Goal: Task Accomplishment & Management: Complete application form

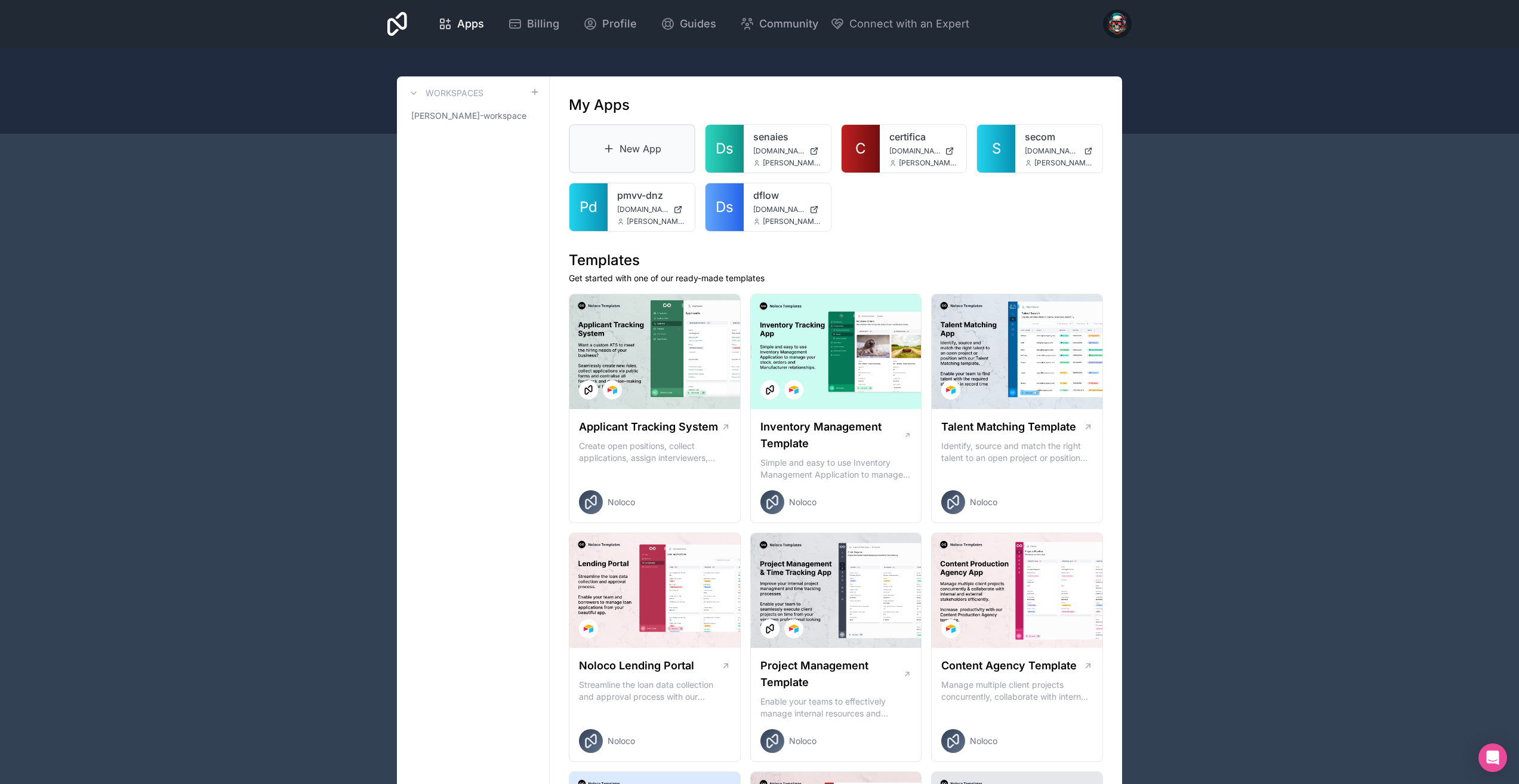
click at [639, 153] on link "New App" at bounding box center [632, 149] width 127 height 49
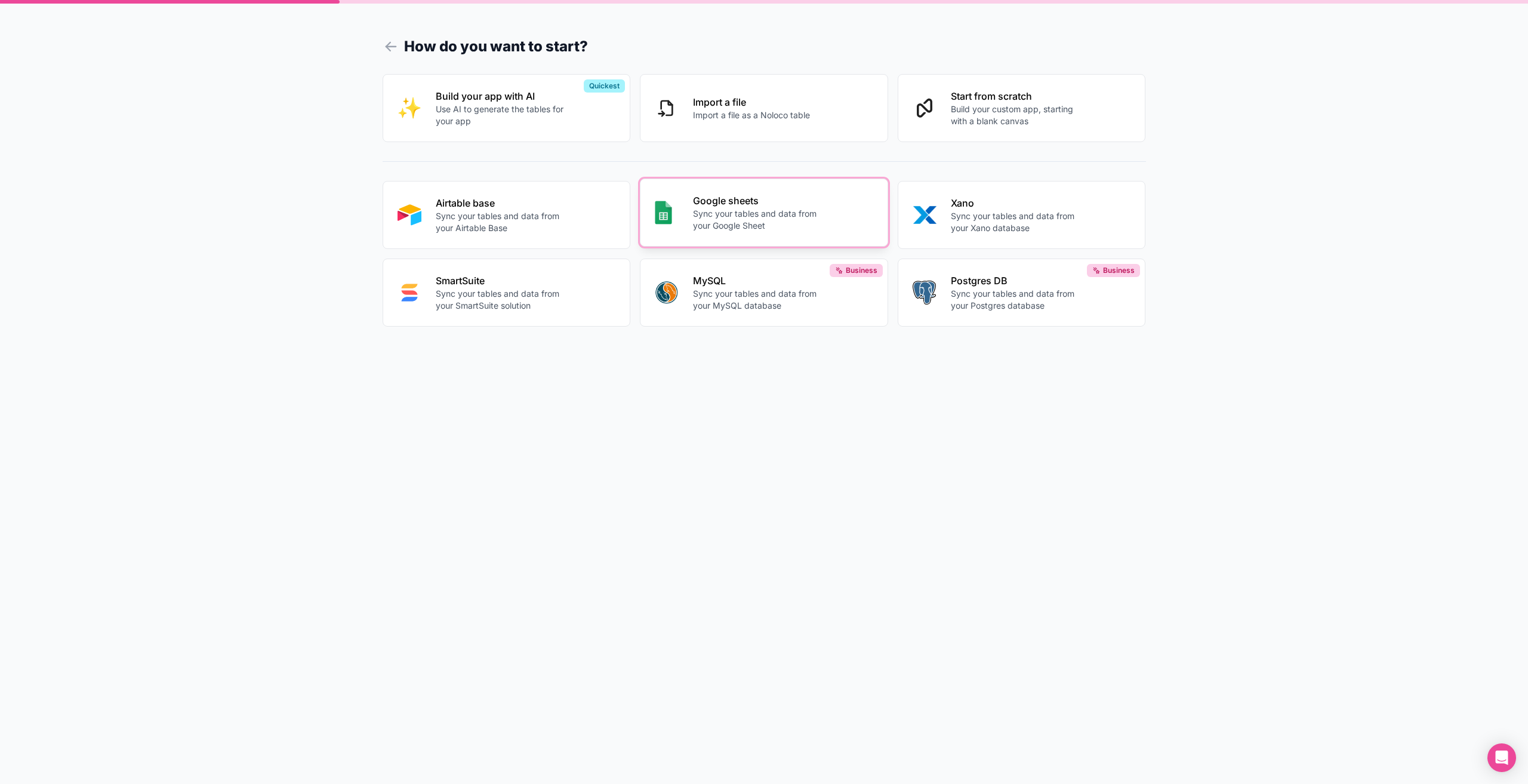
click at [691, 225] on button "Google sheets Sync your tables and data from your Google Sheet" at bounding box center [764, 212] width 248 height 68
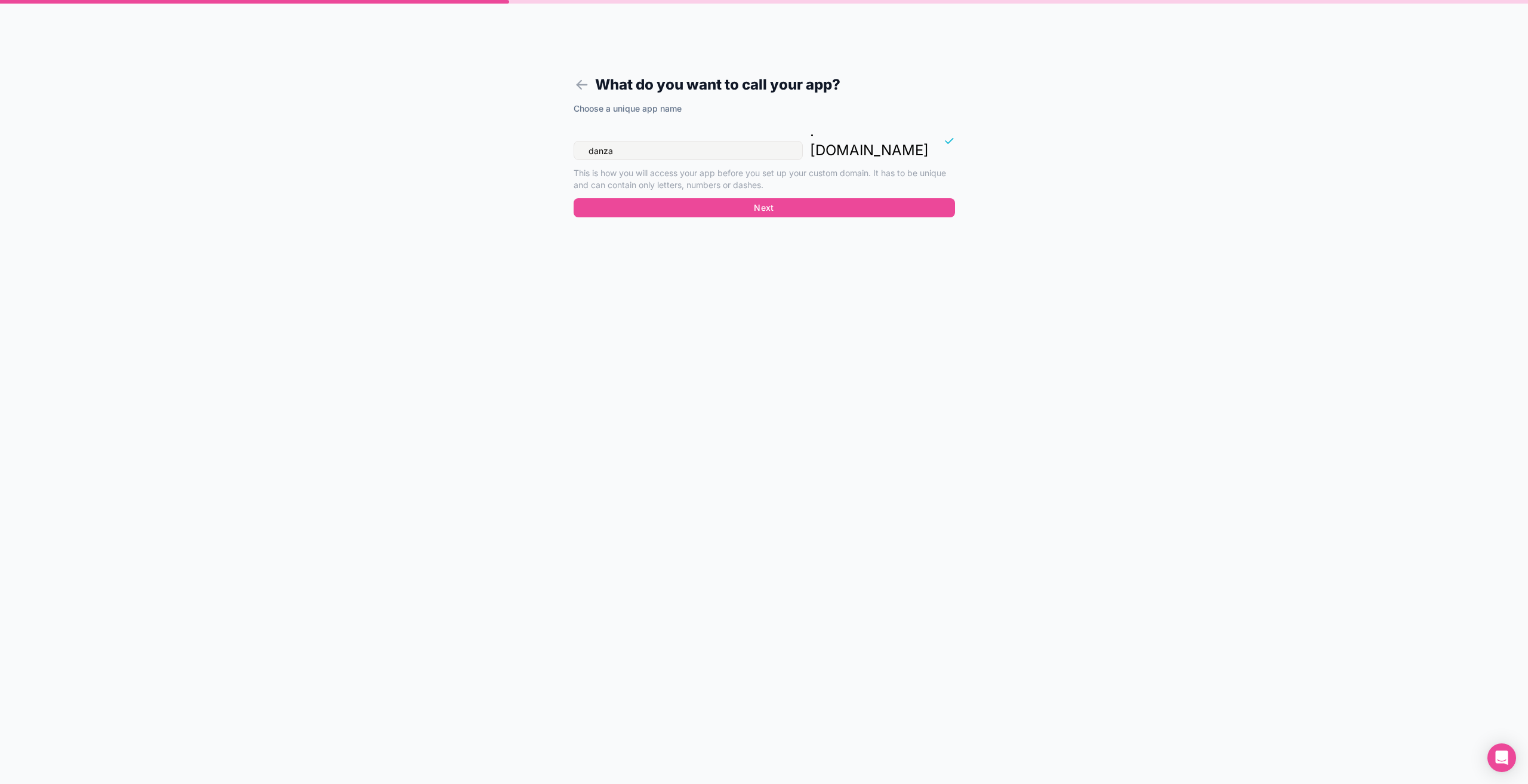
click at [626, 141] on input "danza" at bounding box center [689, 150] width 230 height 19
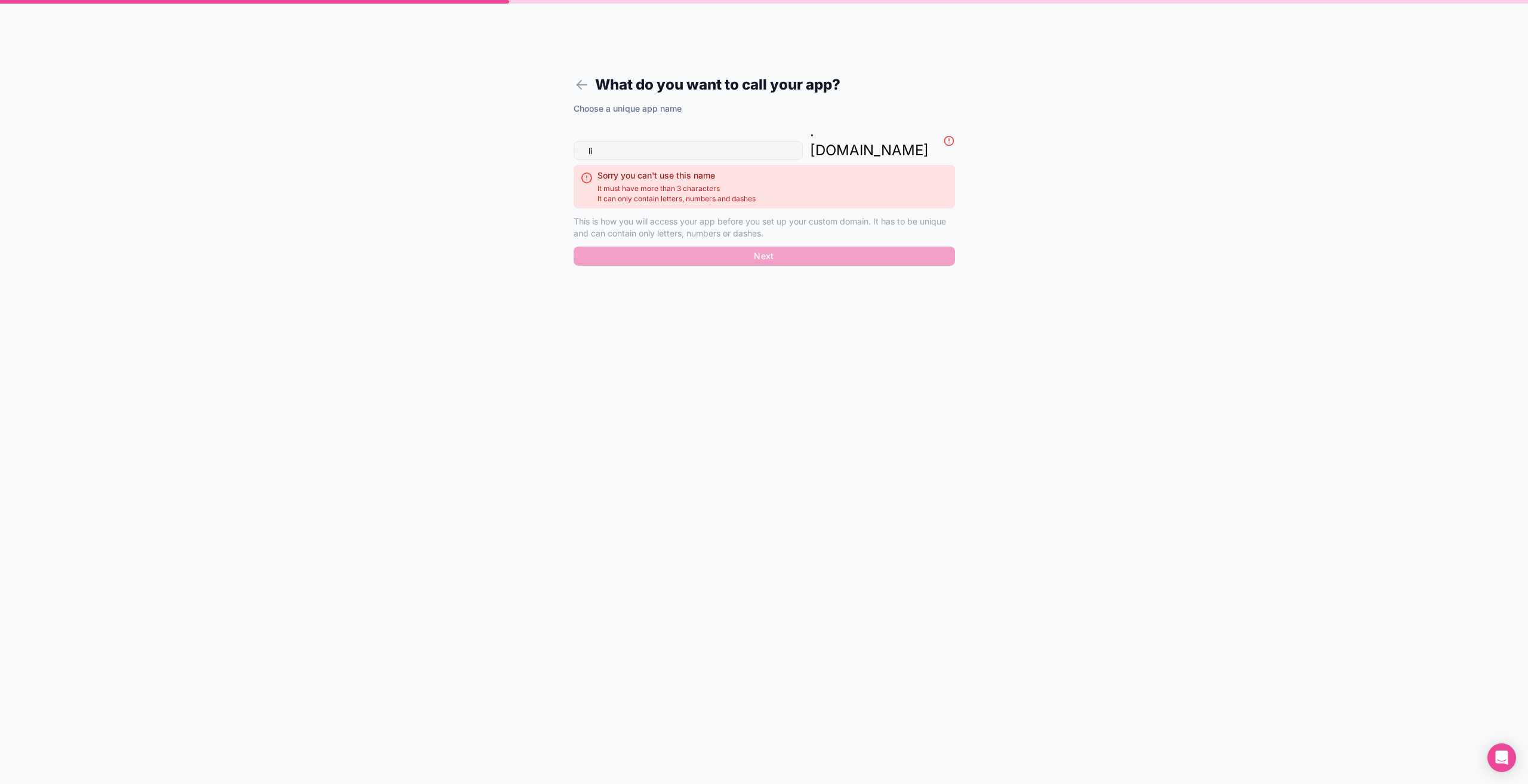
type input "l"
type input "t"
type input "l"
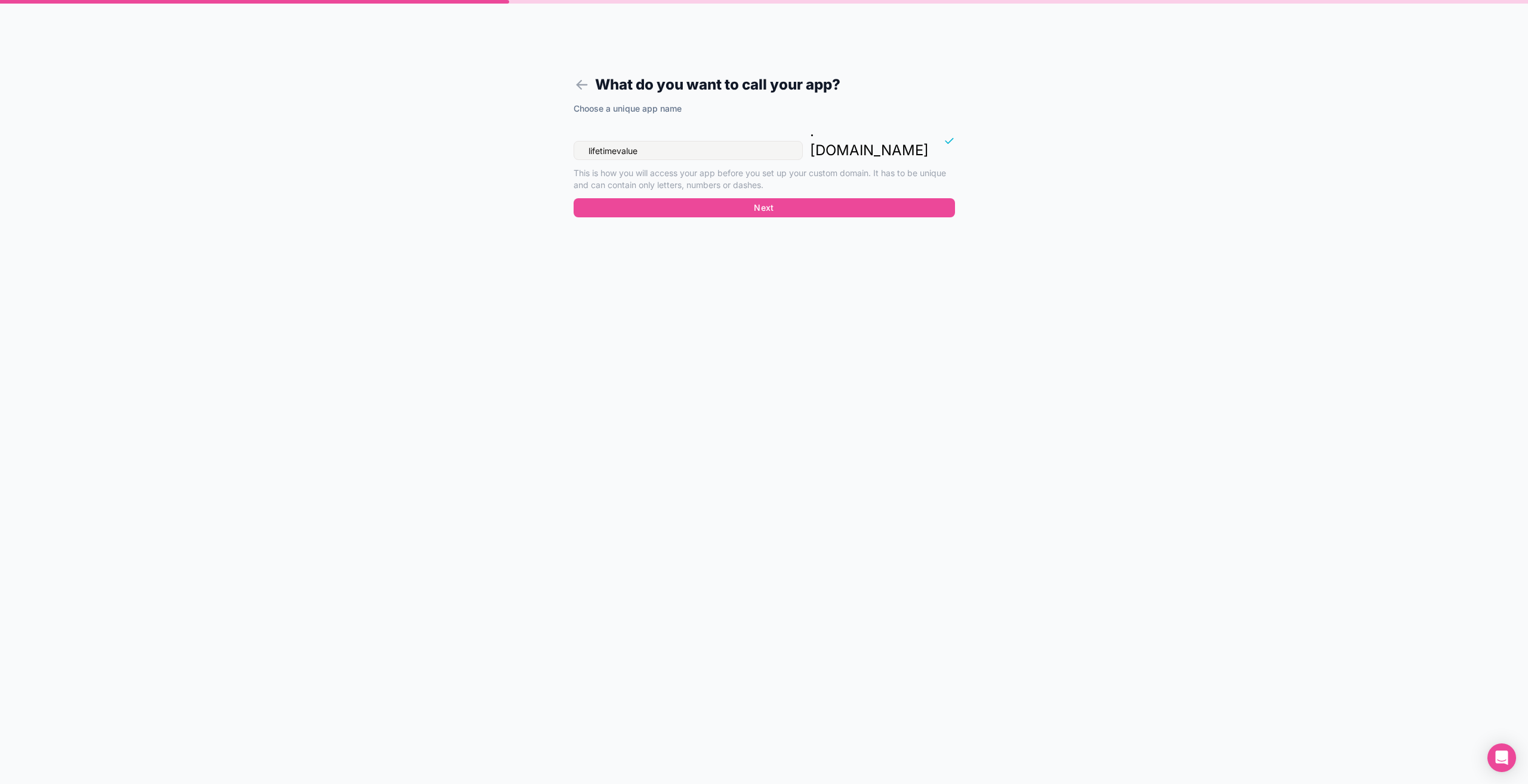
type input "lifetimevalue"
click at [693, 198] on button "Next" at bounding box center [764, 207] width 382 height 19
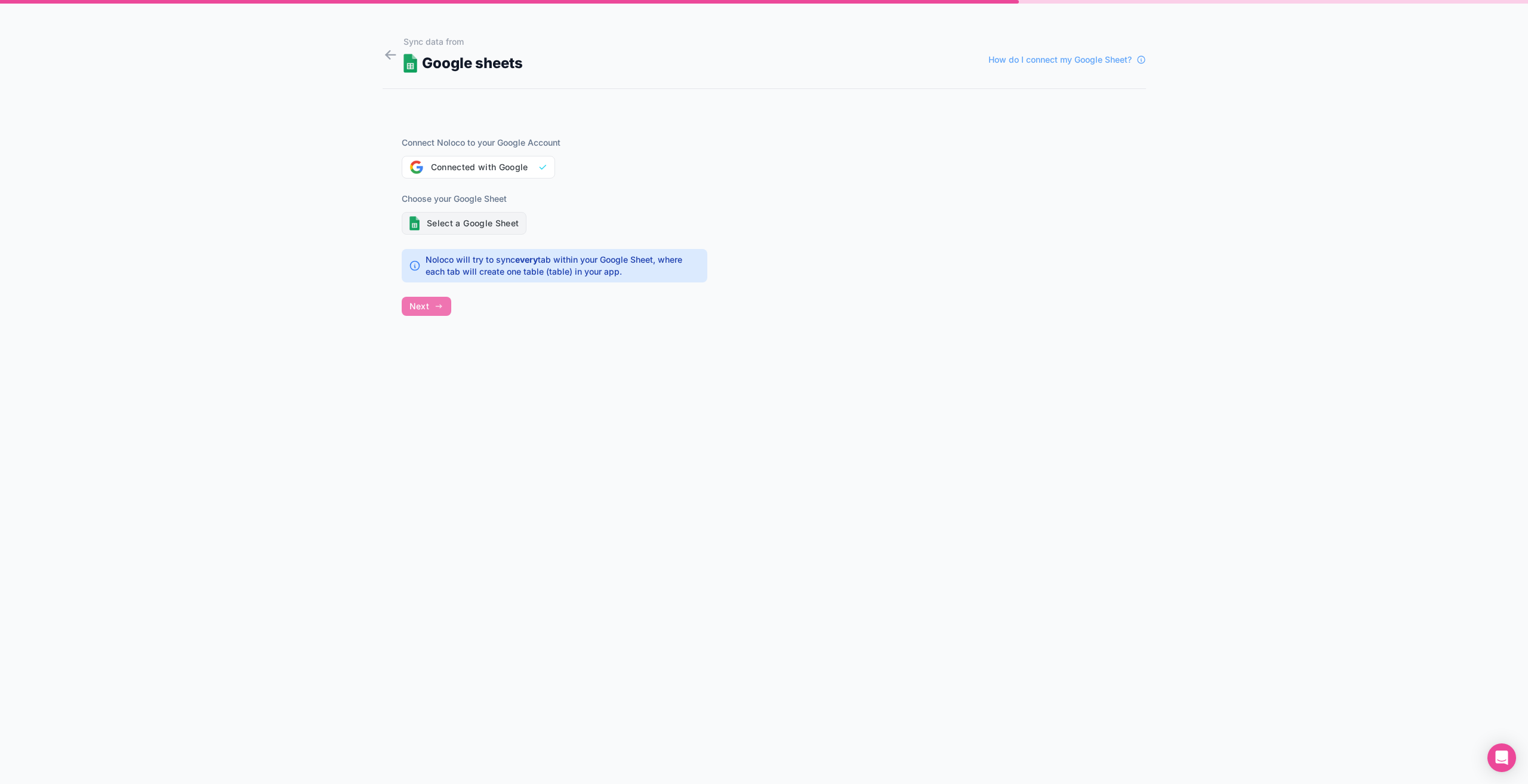
click at [444, 220] on button "Select a Google Sheet" at bounding box center [464, 223] width 126 height 23
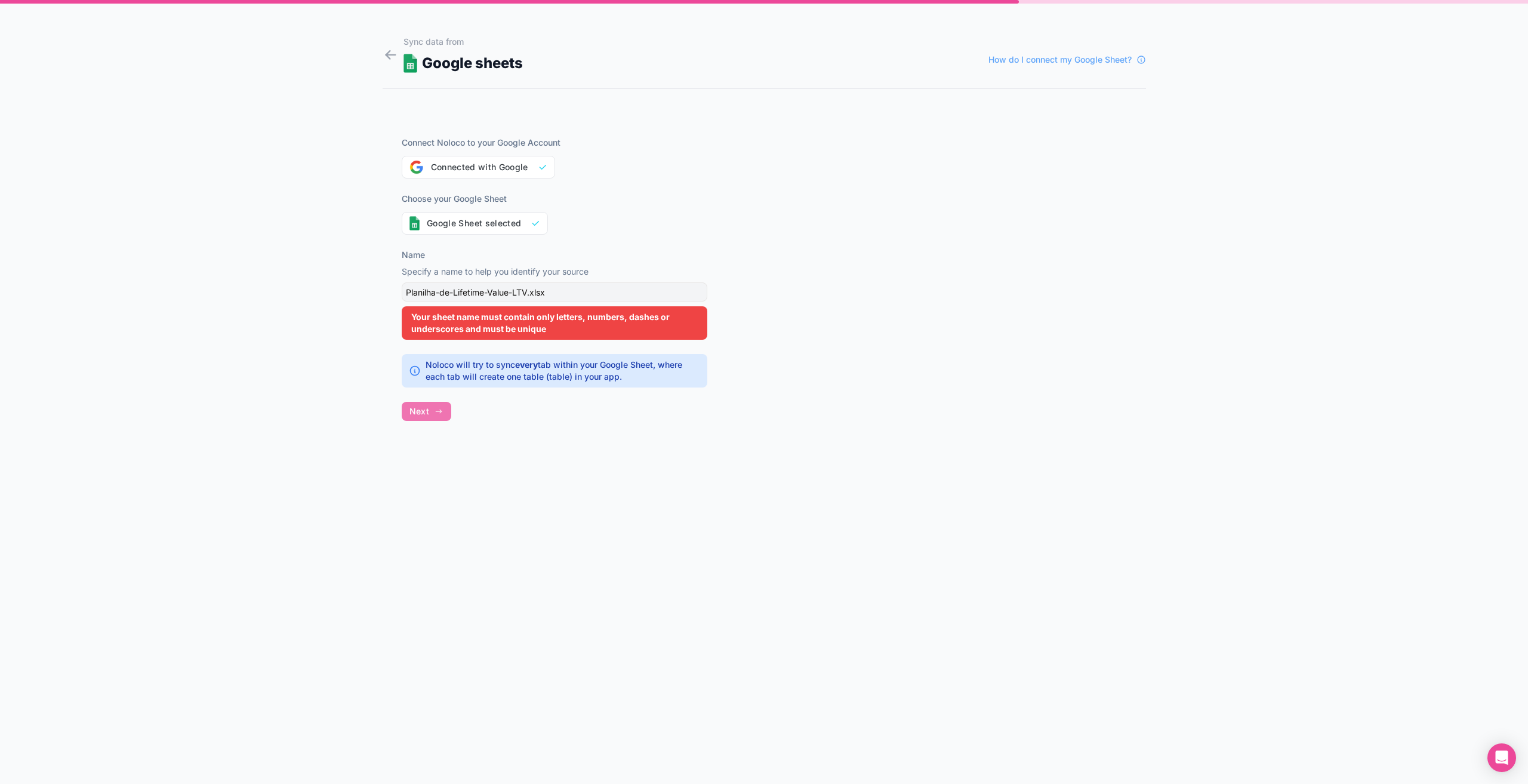
click at [454, 291] on div "Planilha-de-Lifetime-Value-LTV.xlsx" at bounding box center [553, 291] width 305 height 19
click at [456, 220] on button "Google Sheet selected" at bounding box center [475, 223] width 147 height 23
click at [505, 296] on div "LIFETIMEVALUE.xlsx" at bounding box center [553, 291] width 305 height 19
click at [480, 233] on button "Google Sheet selected" at bounding box center [475, 223] width 147 height 23
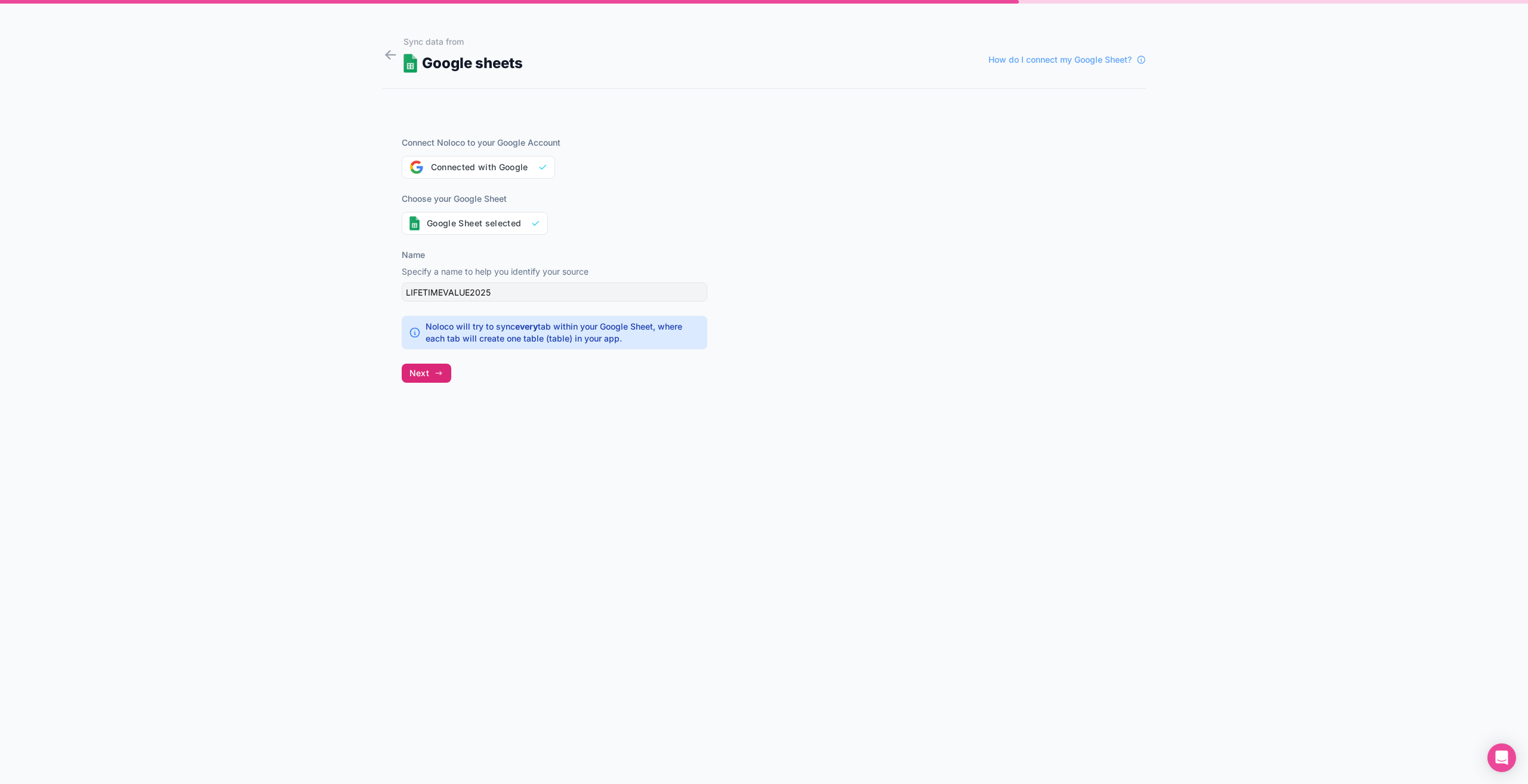
click at [429, 374] on span "Next" at bounding box center [419, 373] width 20 height 11
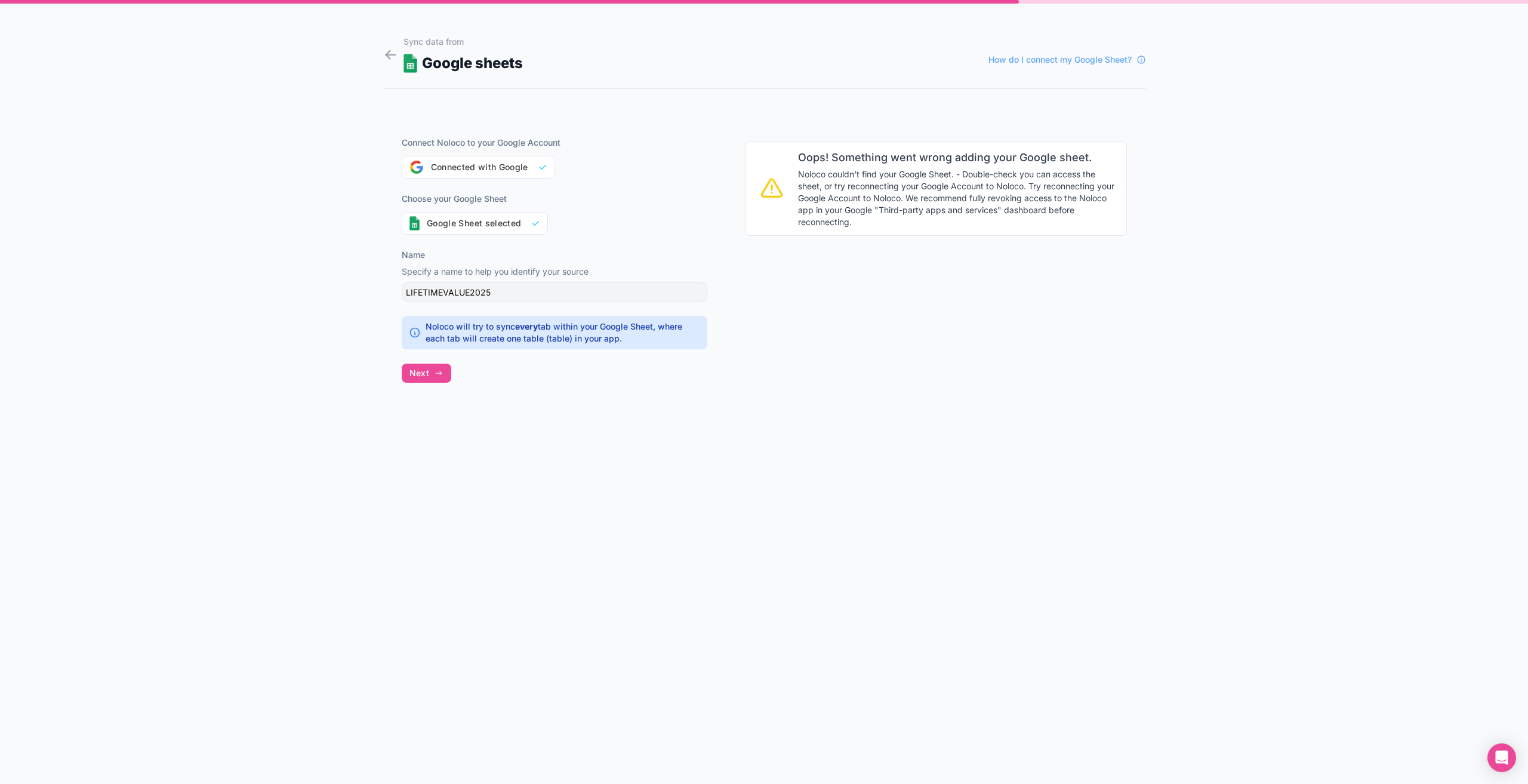
click at [553, 601] on form "Sync data from Google sheets How do I connect my Google Sheet? Connect Noloco t…" at bounding box center [764, 406] width 764 height 756
click at [443, 373] on icon "button" at bounding box center [439, 373] width 10 height 10
click at [425, 374] on span "Next" at bounding box center [419, 373] width 20 height 11
click at [436, 373] on icon "button" at bounding box center [439, 373] width 10 height 10
click at [428, 375] on span "Next" at bounding box center [419, 373] width 20 height 11
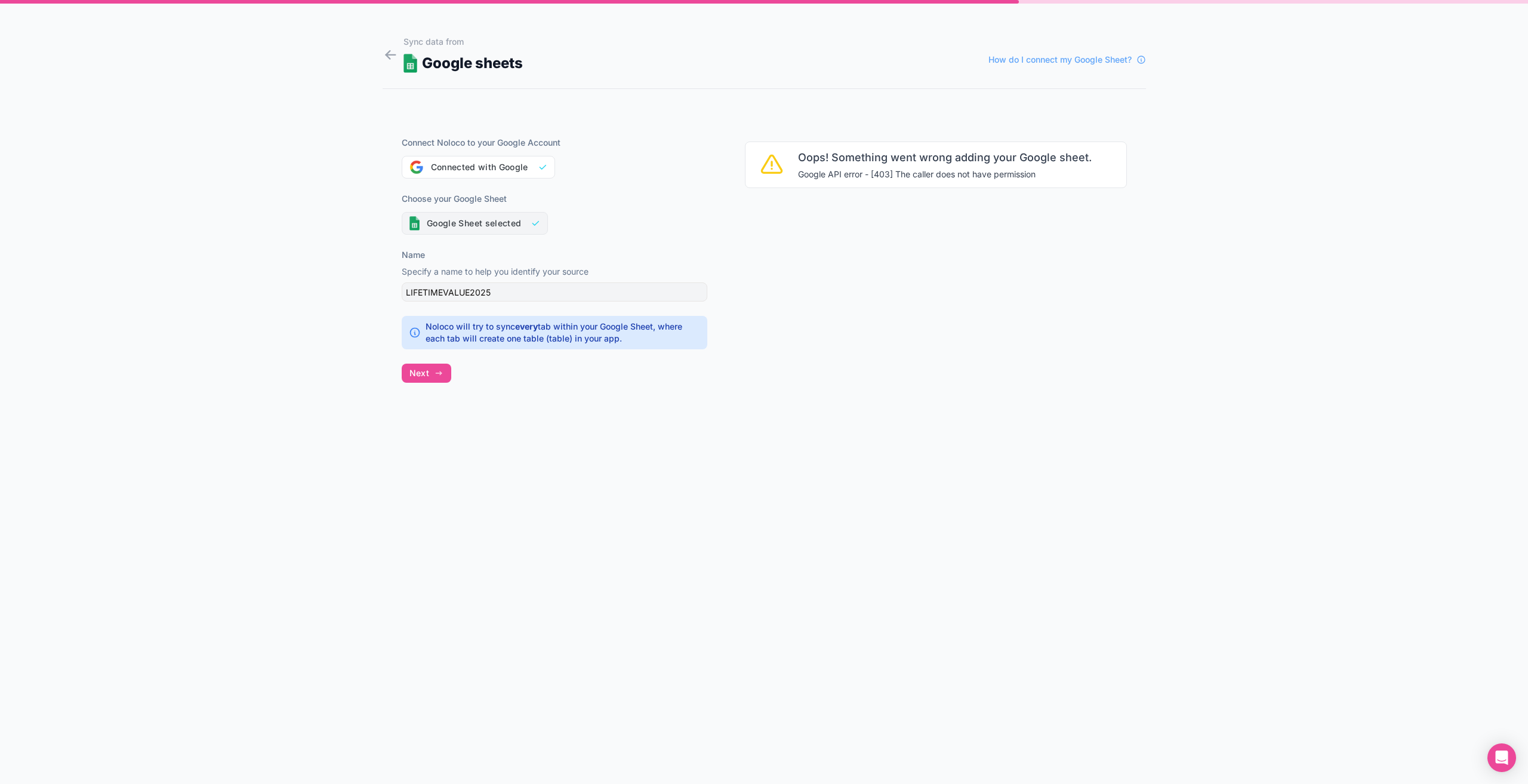
click at [462, 224] on button "Google Sheet selected" at bounding box center [475, 223] width 147 height 23
click at [435, 373] on icon "button" at bounding box center [439, 373] width 10 height 10
drag, startPoint x: 660, startPoint y: 582, endPoint x: 665, endPoint y: 552, distance: 30.4
click at [660, 582] on form "Sync data from Google sheets How do I connect my Google Sheet? Connect Noloco t…" at bounding box center [764, 406] width 764 height 756
click at [1033, 216] on div "Oops! Something went wrong adding your Google sheet. Google API error - [403] T…" at bounding box center [936, 164] width 401 height 123
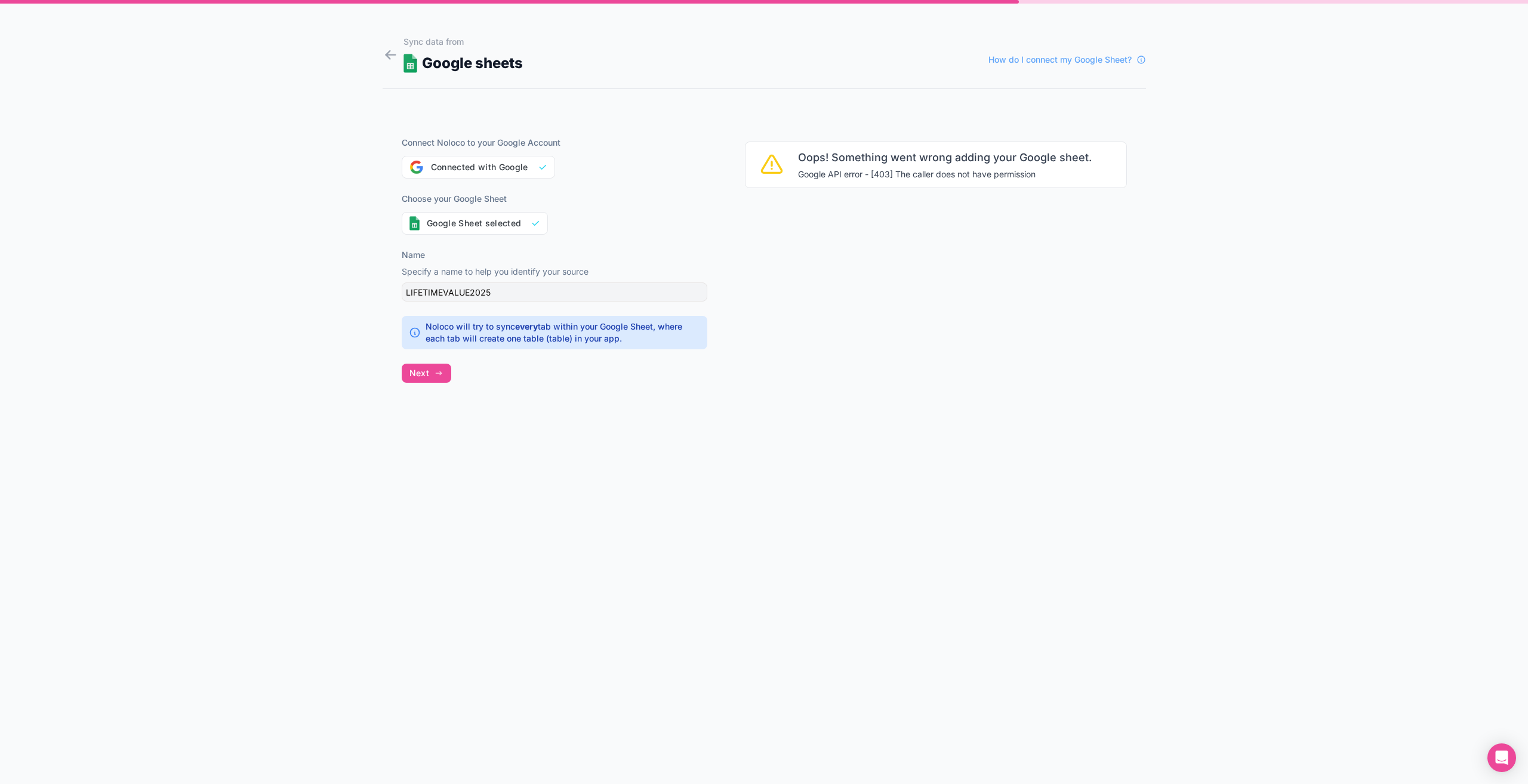
drag, startPoint x: 1010, startPoint y: 178, endPoint x: 852, endPoint y: 183, distance: 158.1
click at [852, 183] on div "Oops! Something went wrong adding your Google sheet. Google API error - [403] T…" at bounding box center [935, 164] width 382 height 46
drag, startPoint x: 1050, startPoint y: 174, endPoint x: 877, endPoint y: 171, distance: 173.0
click at [877, 171] on span "Google API error - [403] The caller does not have permission" at bounding box center [944, 175] width 293 height 12
click at [465, 166] on font "Conectado com o Google" at bounding box center [483, 167] width 104 height 10
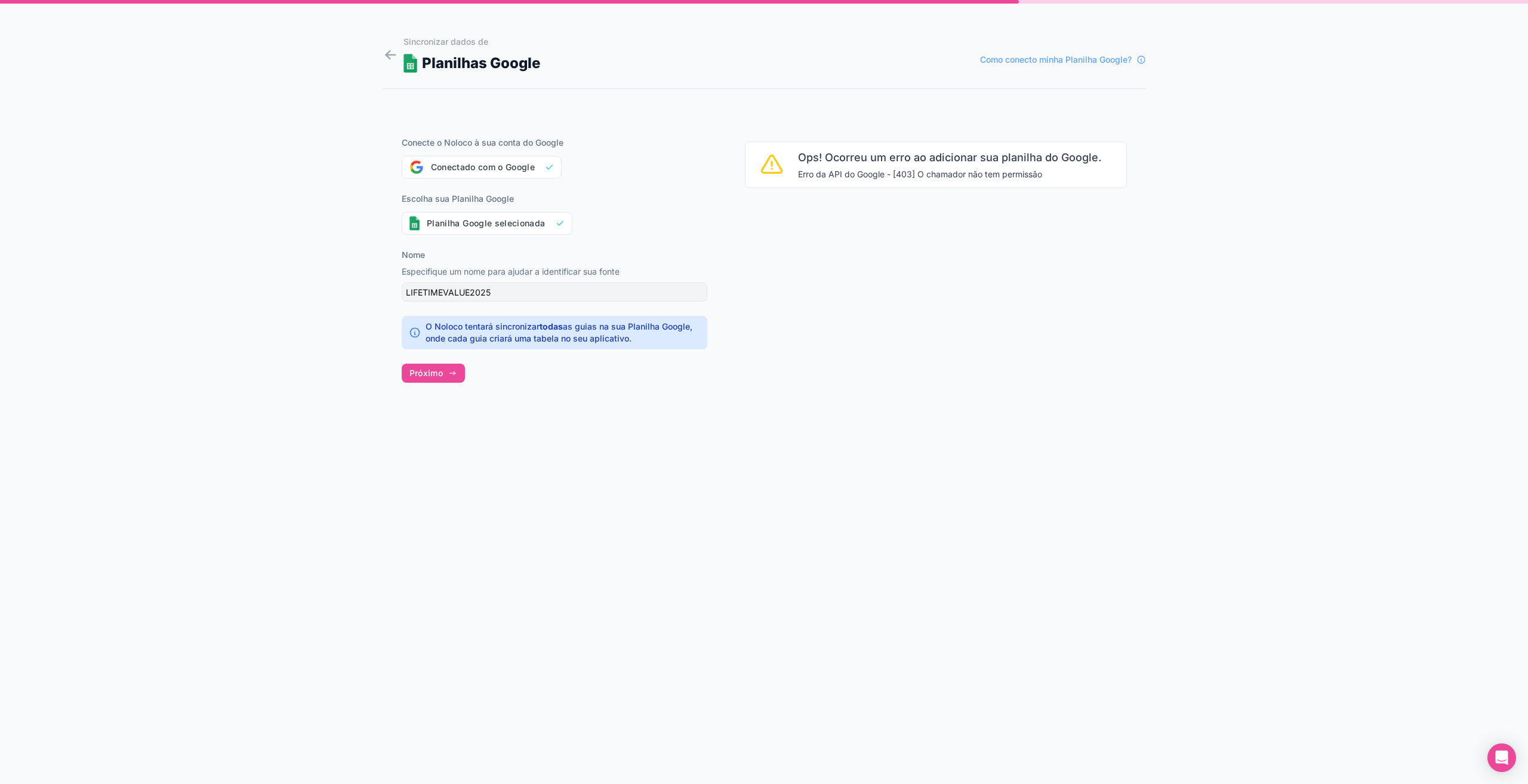
click at [530, 298] on div "LIFETIMEVALUE2025" at bounding box center [553, 291] width 305 height 19
click at [499, 223] on font "Planilha Google selecionada" at bounding box center [486, 223] width 118 height 10
type input "Cópia de LIFETIMEVALUE2025"
click at [415, 371] on font "Próximo" at bounding box center [426, 373] width 33 height 10
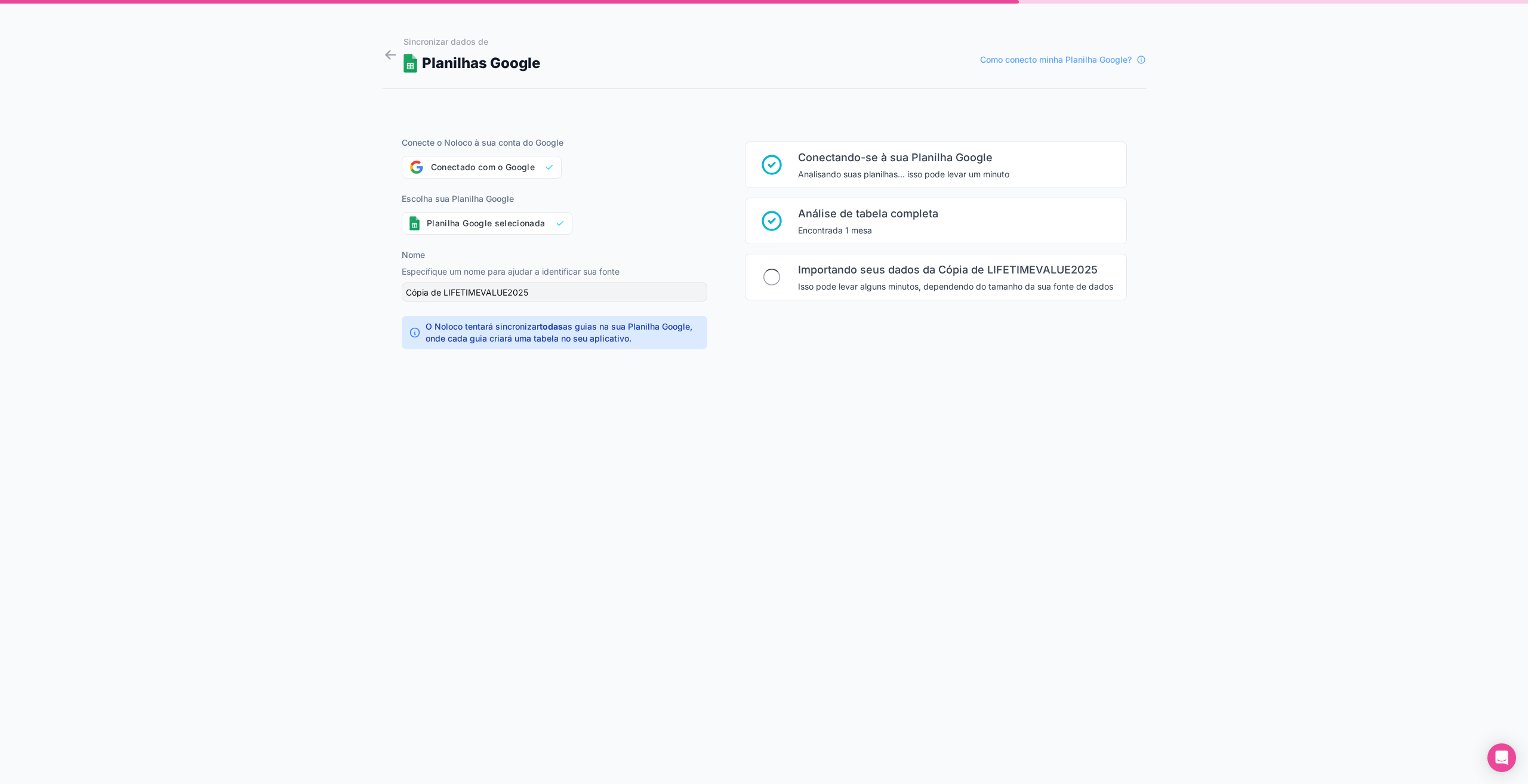
click at [566, 565] on form "Sincronizar dados de Planilhas Google Como conecto minha Planilha Google? Conec…" at bounding box center [764, 406] width 764 height 756
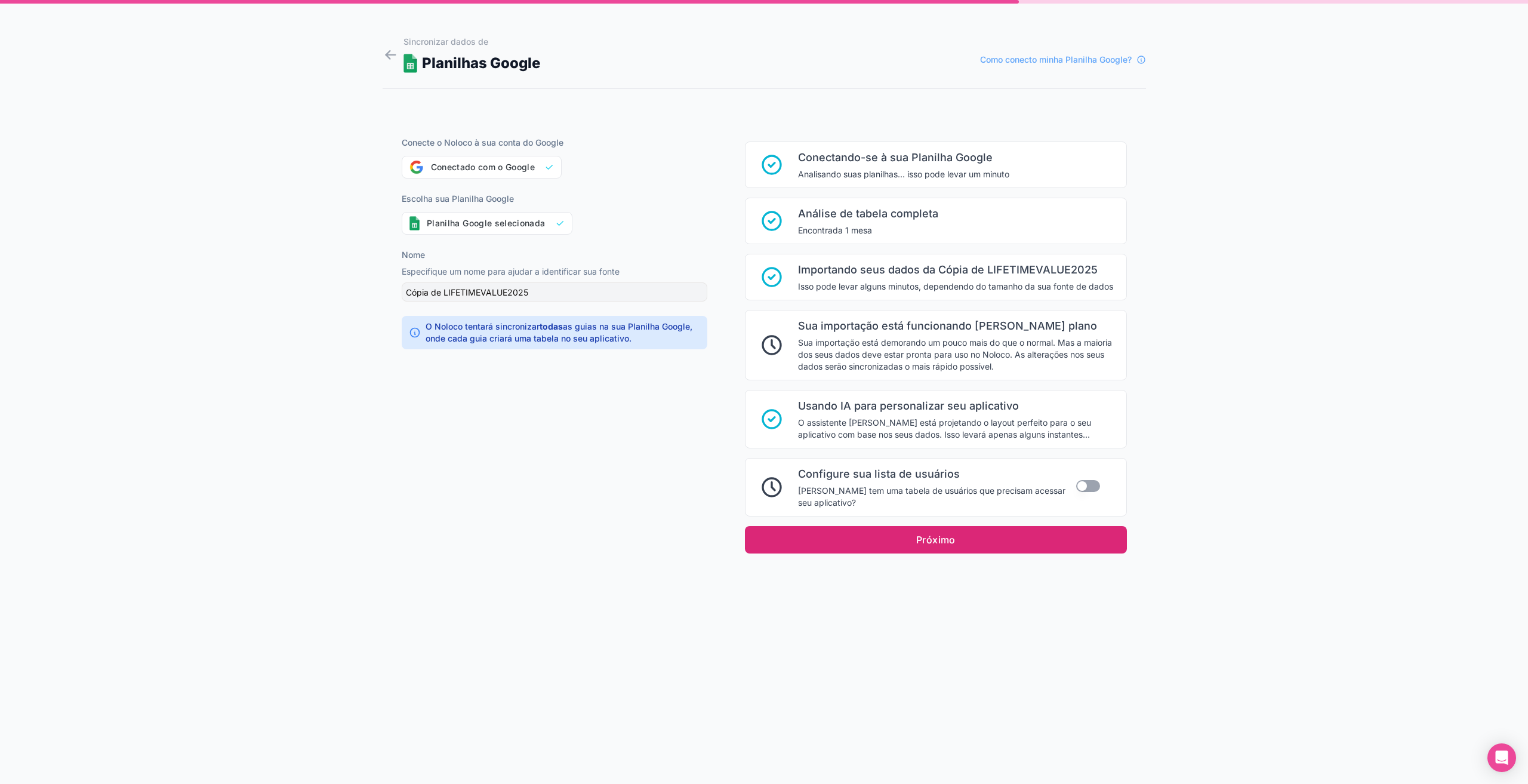
click at [896, 547] on button "Próximo" at bounding box center [935, 540] width 382 height 27
